Goal: Download file/media

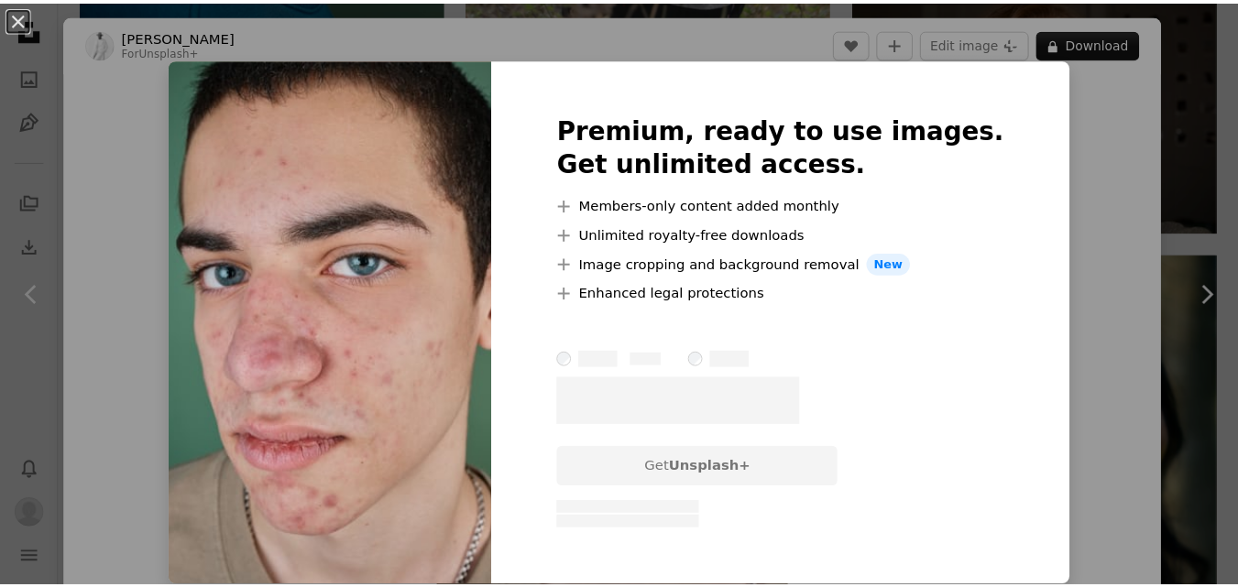
scroll to position [1008, 0]
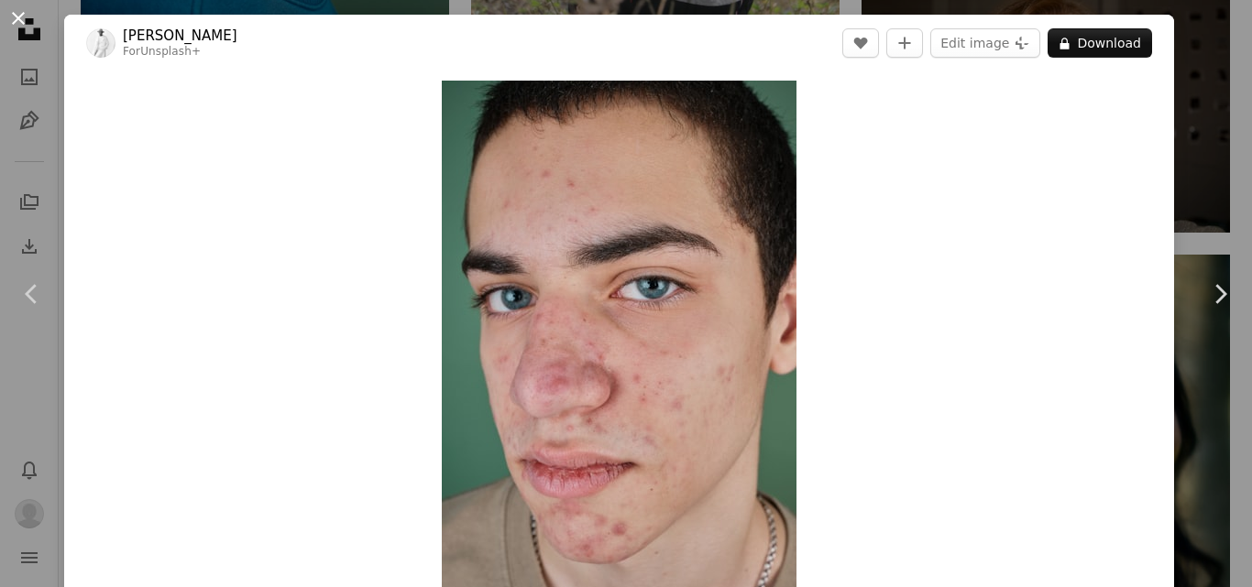
click at [12, 26] on button "An X shape" at bounding box center [18, 18] width 22 height 22
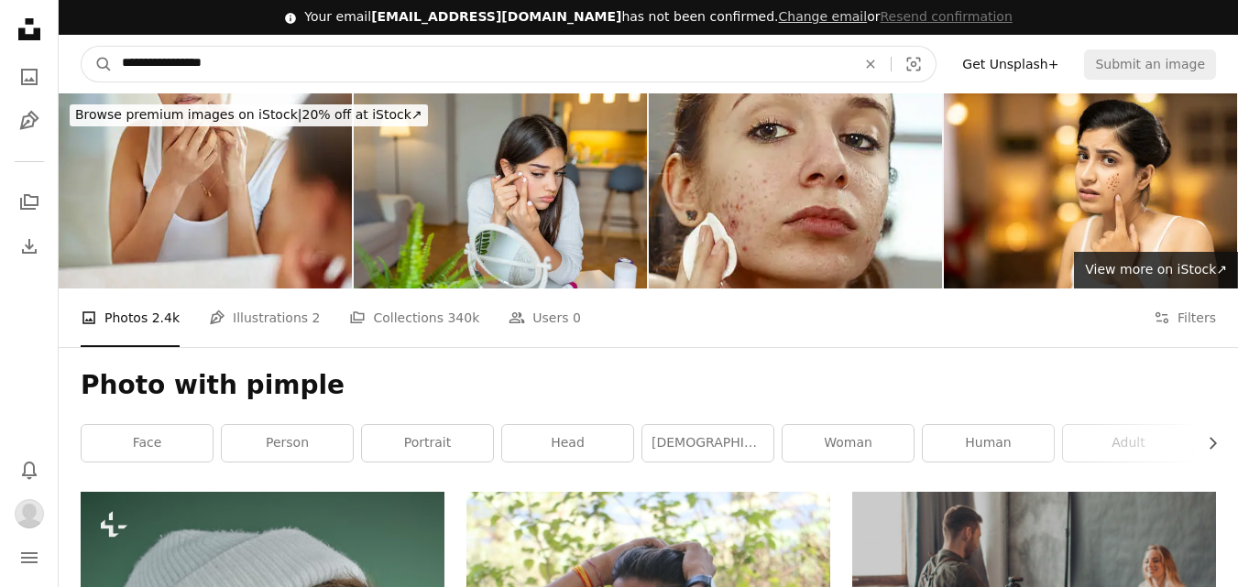
click at [184, 48] on input "**********" at bounding box center [482, 64] width 738 height 35
